Goal: Book appointment/travel/reservation

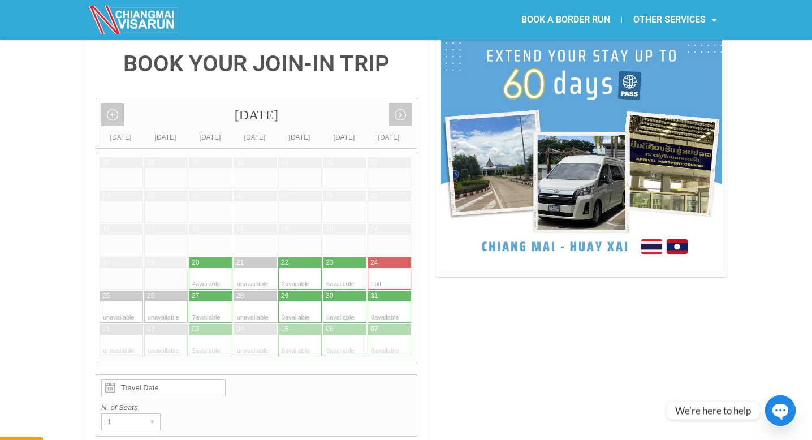
scroll to position [279, 0]
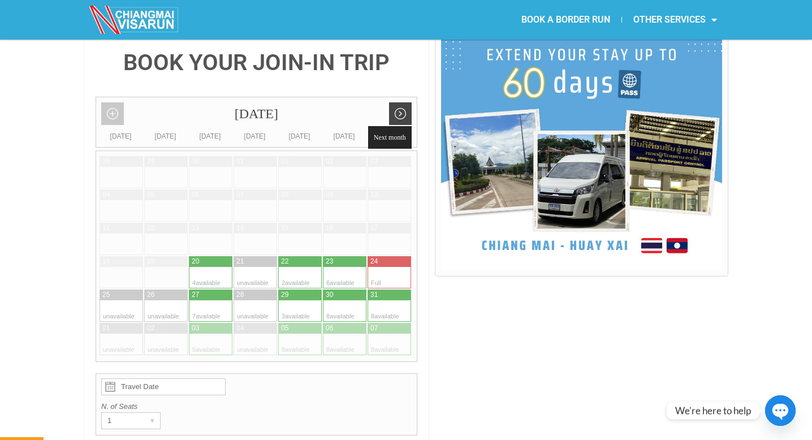
click at [400, 102] on link "Next month" at bounding box center [400, 113] width 23 height 23
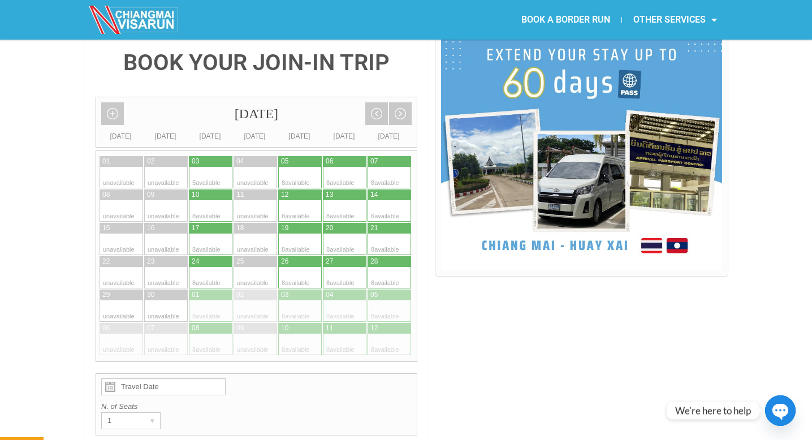
click at [394, 200] on div at bounding box center [401, 210] width 22 height 21
type input "[DATE]"
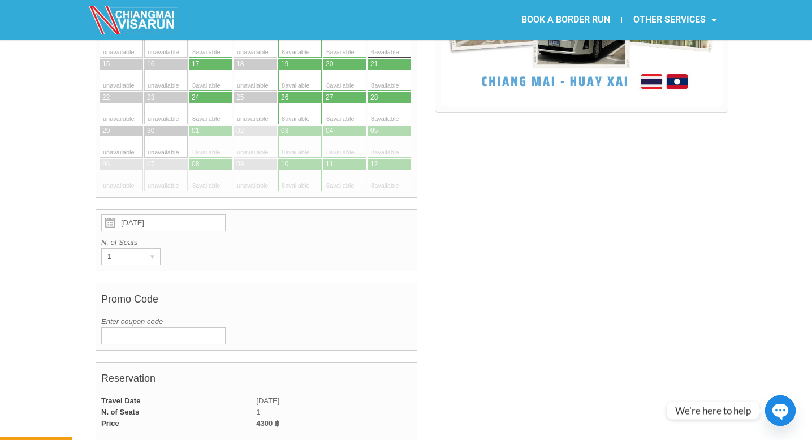
scroll to position [473, 0]
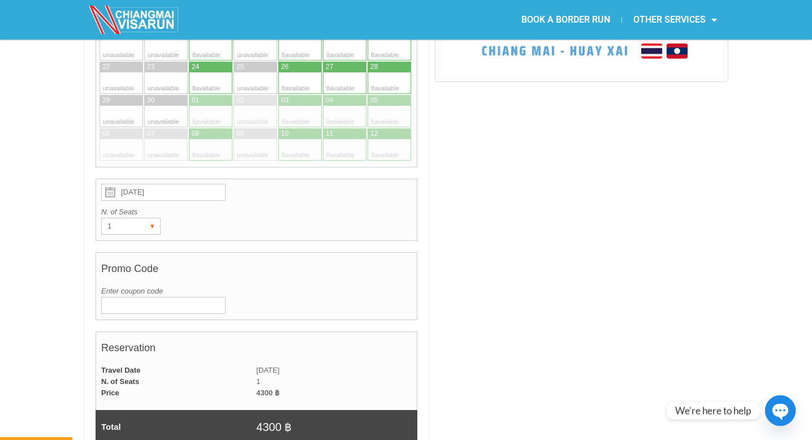
click at [147, 218] on div "▾" at bounding box center [152, 226] width 16 height 16
click at [143, 258] on li "2" at bounding box center [129, 266] width 54 height 17
radio input "true"
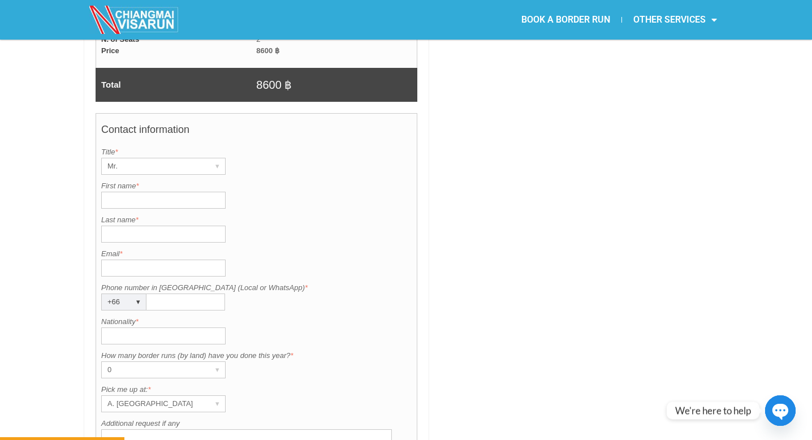
scroll to position [823, 0]
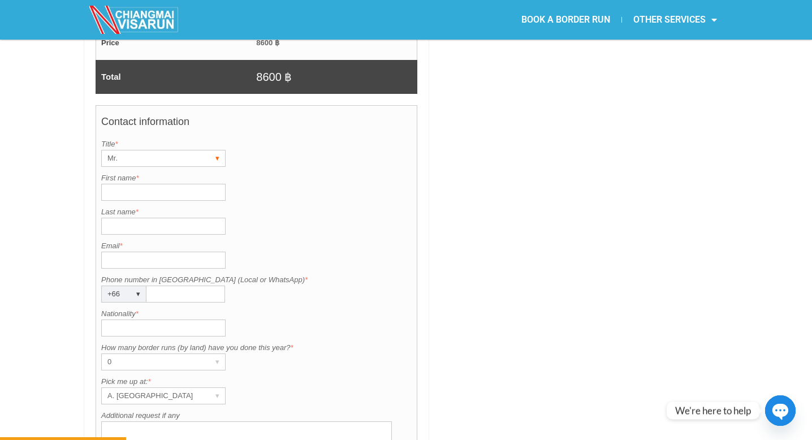
click at [141, 150] on div "Mr." at bounding box center [153, 158] width 102 height 16
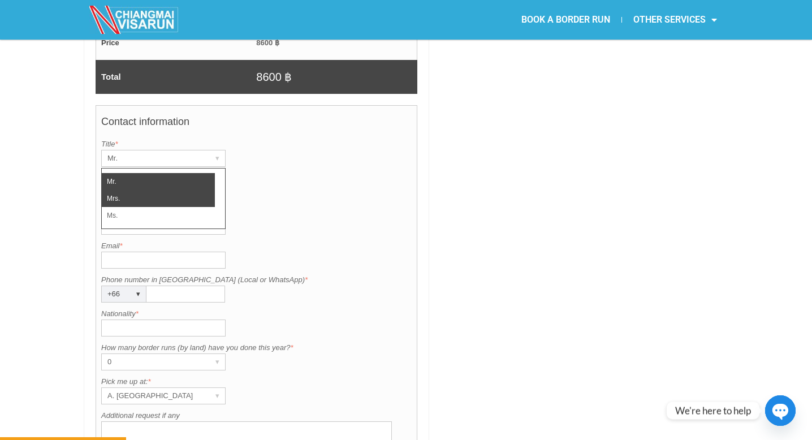
click at [140, 190] on li "Mrs." at bounding box center [158, 198] width 113 height 17
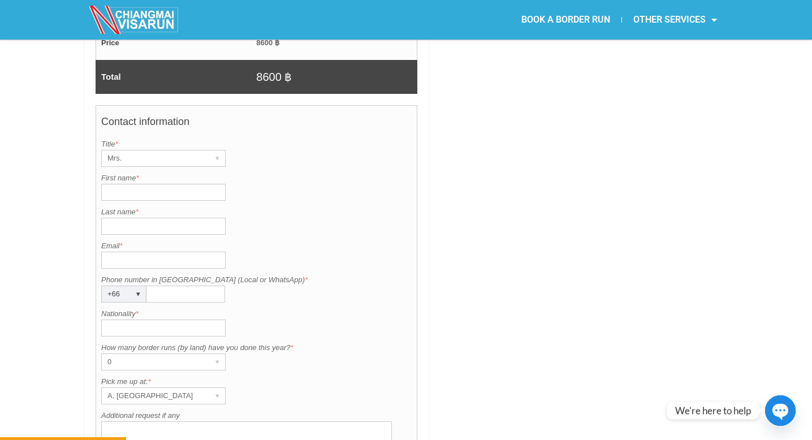
click at [140, 184] on input "First name *" at bounding box center [163, 192] width 124 height 17
type input "Katriona"
type input "Shrives"
type input "[EMAIL_ADDRESS][DOMAIN_NAME]"
type input "[GEOGRAPHIC_DATA]"
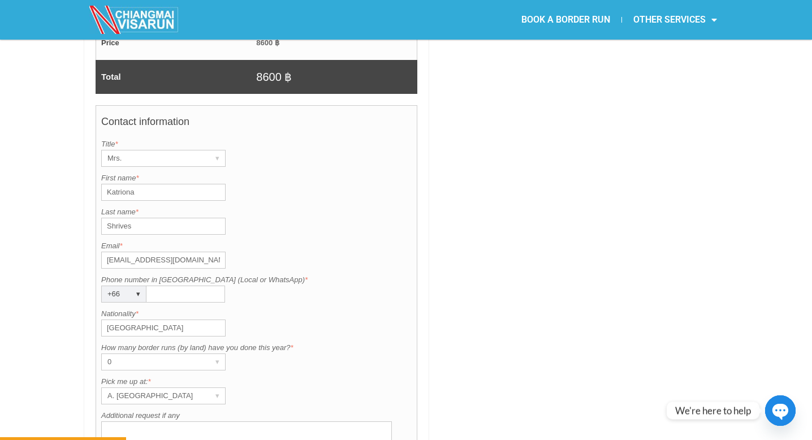
click at [187, 218] on input "Shrives" at bounding box center [163, 226] width 124 height 17
type input "Dalby"
click at [185, 252] on input "[EMAIL_ADDRESS][DOMAIN_NAME]" at bounding box center [163, 260] width 124 height 17
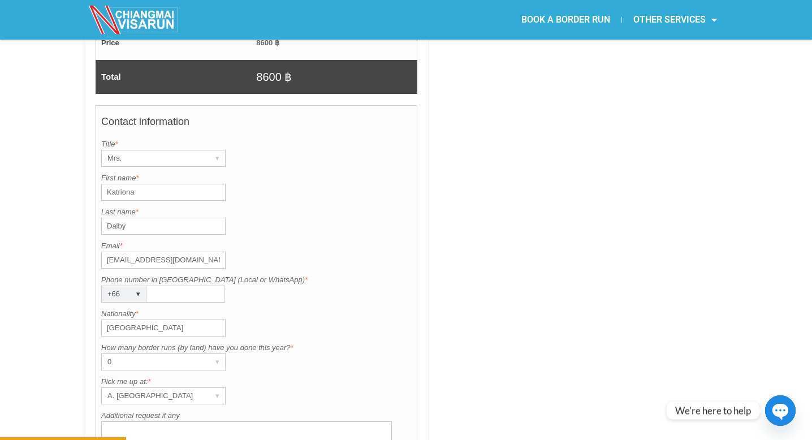
click at [185, 252] on input "[EMAIL_ADDRESS][DOMAIN_NAME]" at bounding box center [163, 260] width 124 height 17
type input "[EMAIL_ADDRESS][DOMAIN_NAME]"
click at [139, 286] on div "▾" at bounding box center [138, 294] width 16 height 16
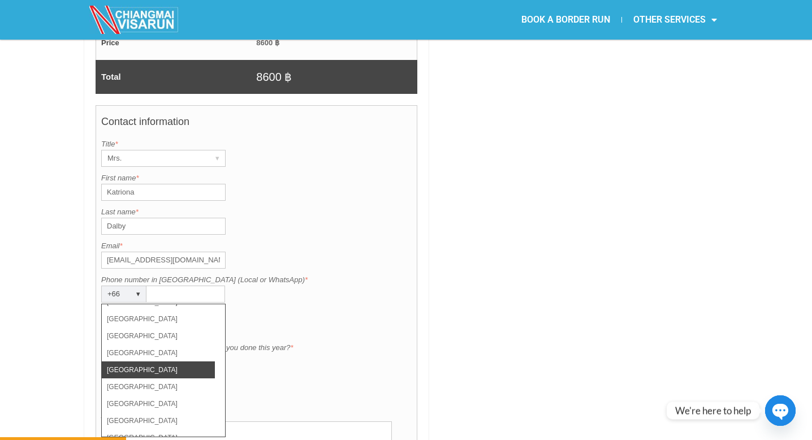
scroll to position [3695, 0]
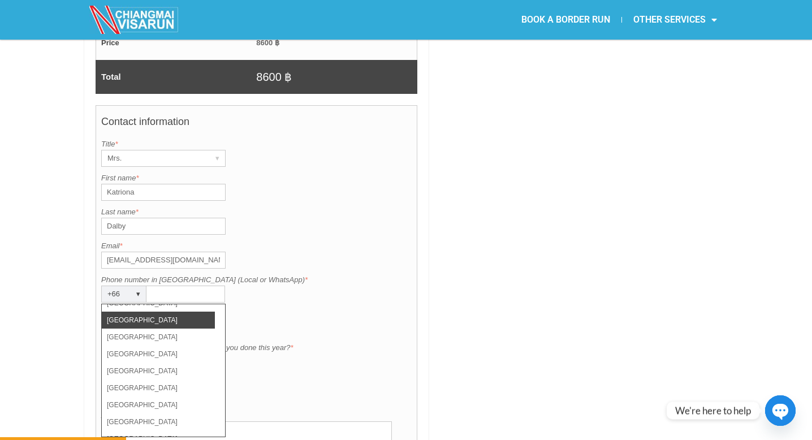
click at [145, 312] on li "[GEOGRAPHIC_DATA]" at bounding box center [158, 320] width 113 height 17
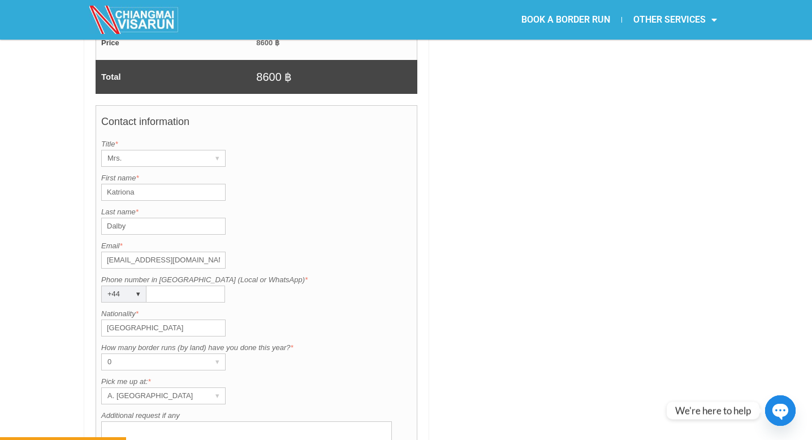
click at [162, 286] on input "Phone number in [GEOGRAPHIC_DATA] (Local or WhatsApp) *" at bounding box center [185, 294] width 79 height 17
click at [156, 286] on input "07921143280" at bounding box center [185, 294] width 79 height 17
type input "7921143280"
click at [156, 354] on div "0" at bounding box center [153, 362] width 102 height 16
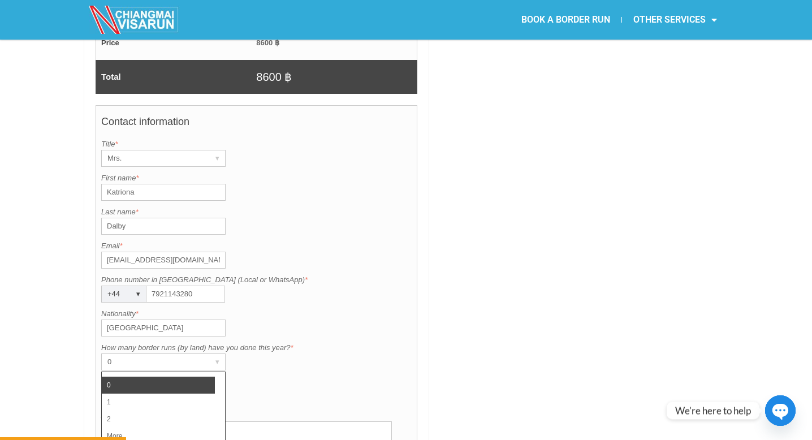
click at [154, 377] on li "0" at bounding box center [158, 385] width 113 height 17
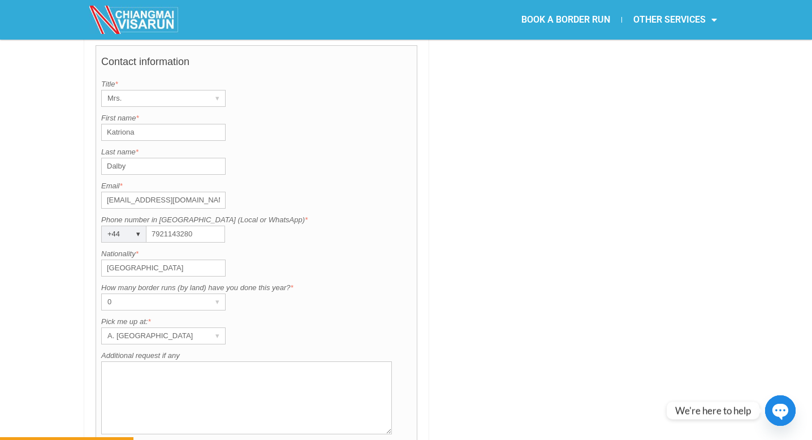
scroll to position [884, 0]
click at [163, 327] on div "A. [GEOGRAPHIC_DATA]" at bounding box center [153, 335] width 102 height 16
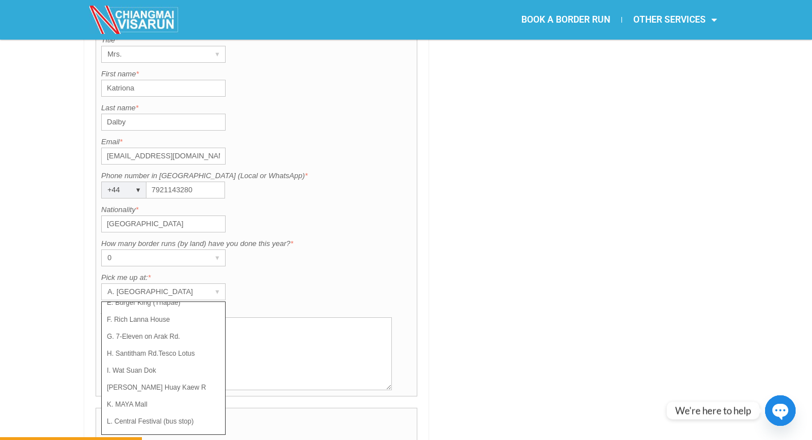
scroll to position [930, 0]
click at [176, 393] on li "K. MAYA Mall" at bounding box center [158, 401] width 113 height 17
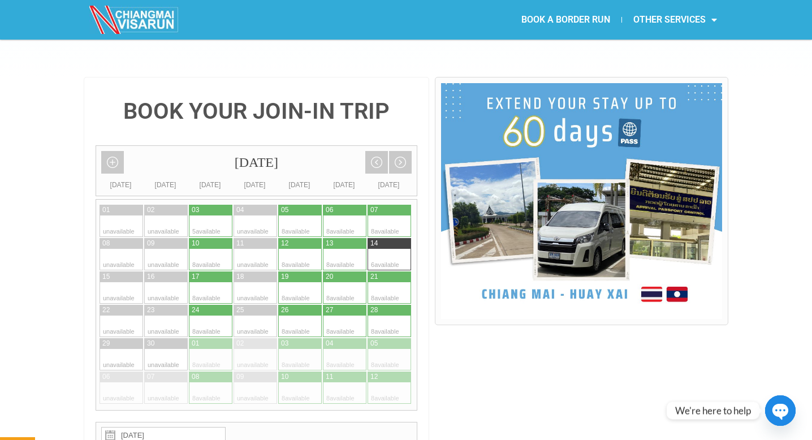
scroll to position [231, 0]
